Goal: Task Accomplishment & Management: Manage account settings

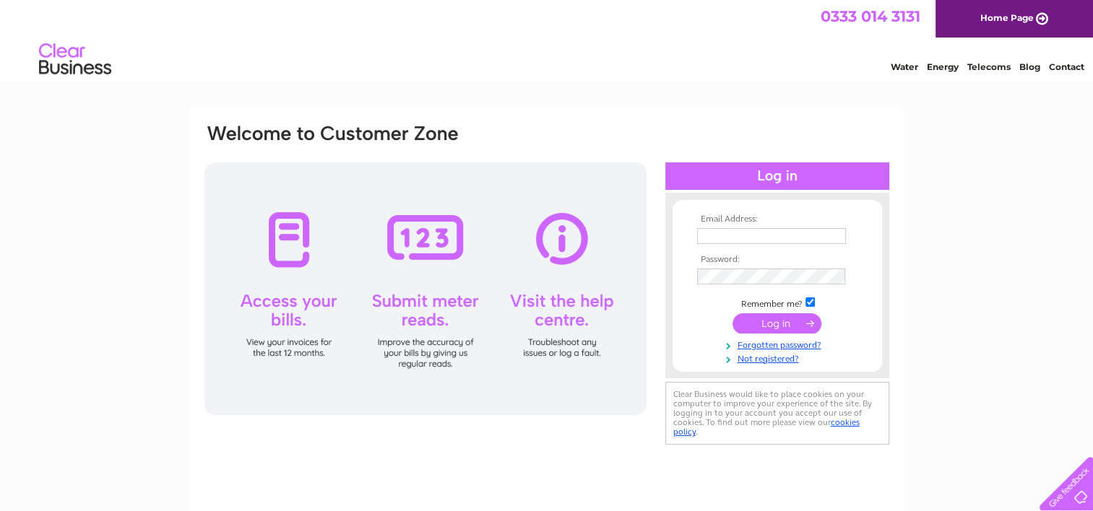
type input "garycreese@thecotswoldbathroomcompany.co.uk"
click at [774, 322] on input "submit" at bounding box center [776, 323] width 89 height 20
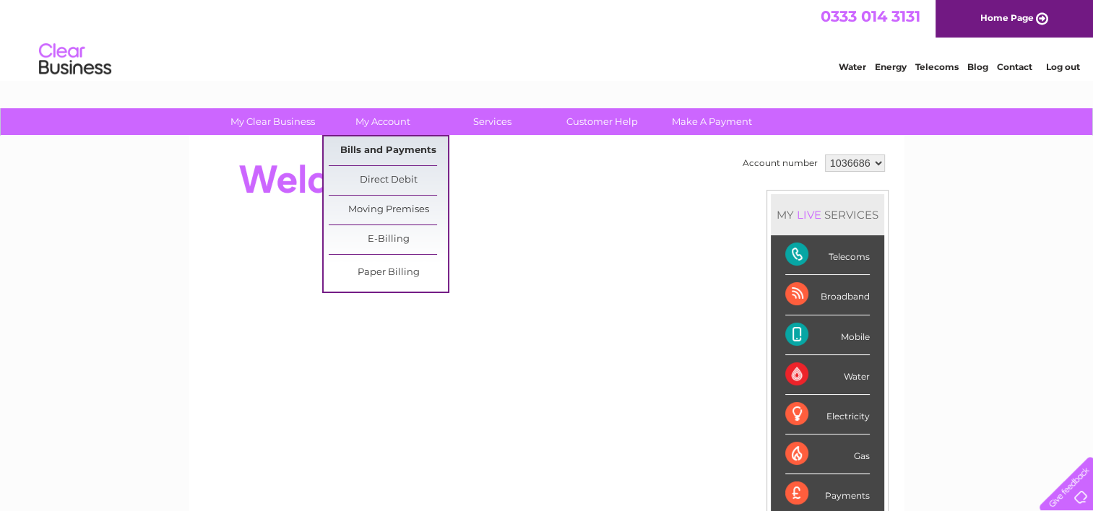
click at [379, 158] on link "Bills and Payments" at bounding box center [388, 150] width 119 height 29
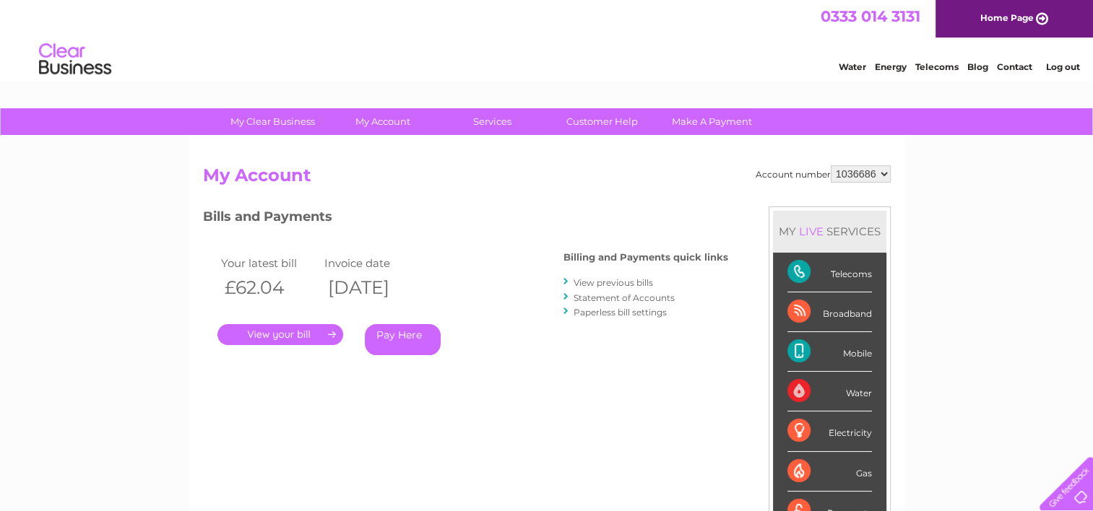
click at [261, 329] on link "." at bounding box center [280, 334] width 126 height 21
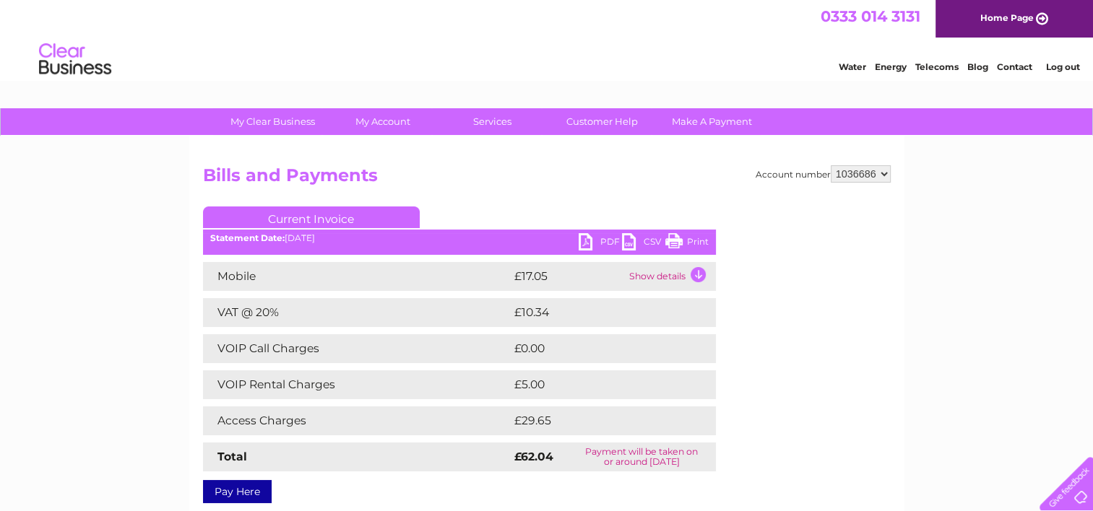
click at [589, 237] on link "PDF" at bounding box center [599, 243] width 43 height 21
